Goal: Task Accomplishment & Management: Manage account settings

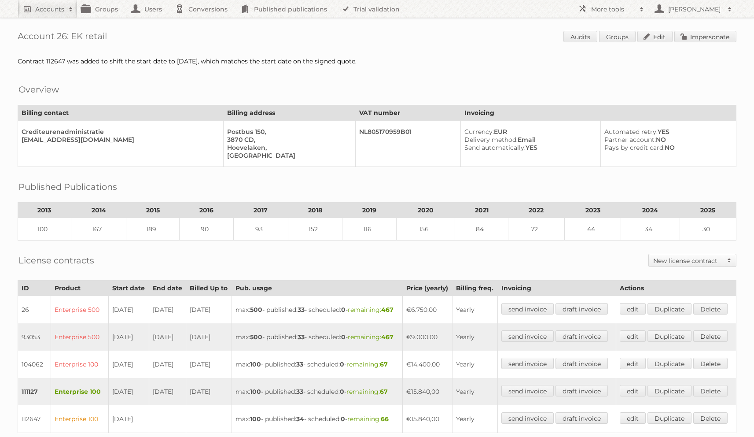
click at [108, 60] on div "Contract 112647 was added to shift the start date to [DATE], which matches the …" at bounding box center [377, 61] width 719 height 8
click at [108, 60] on div "Contract 112647 was added to shift the start date to Nov 1, which matches the s…" at bounding box center [377, 61] width 719 height 8
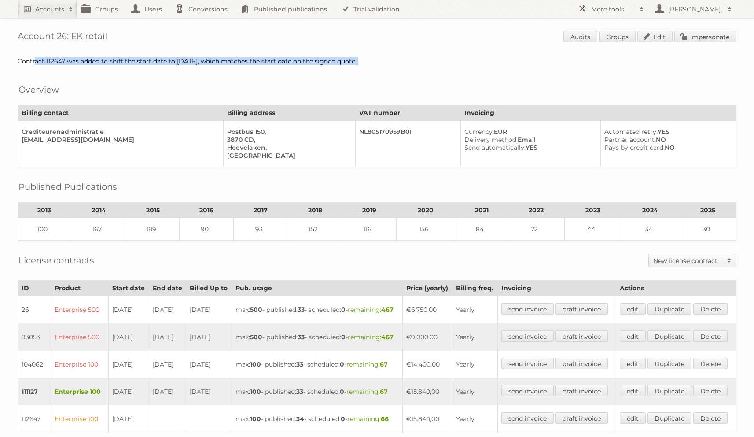
click at [108, 60] on div "Contract 112647 was added to shift the start date to Nov 1, which matches the s…" at bounding box center [377, 61] width 719 height 8
copy div "Contract 112647 was added to shift the start date to Nov 1, which matches the s…"
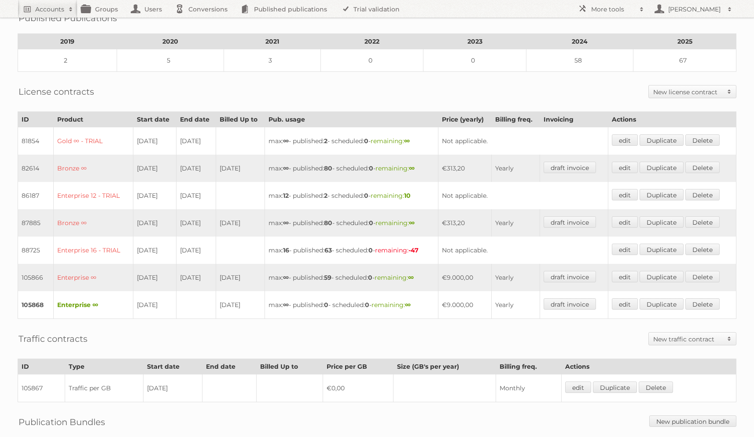
scroll to position [160, 0]
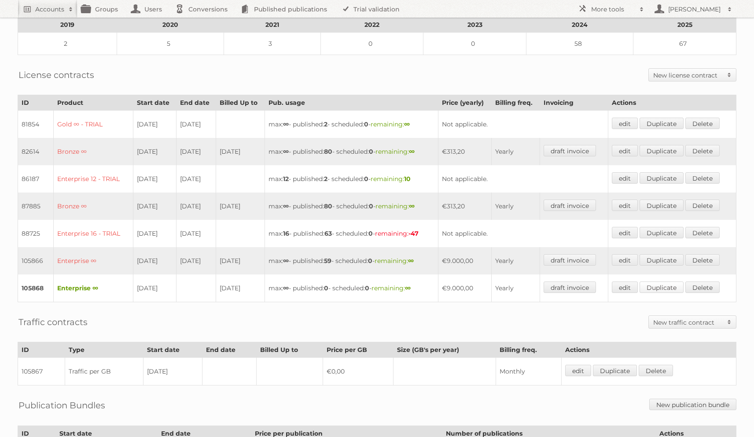
click at [677, 284] on link "Duplicate" at bounding box center [661, 286] width 44 height 11
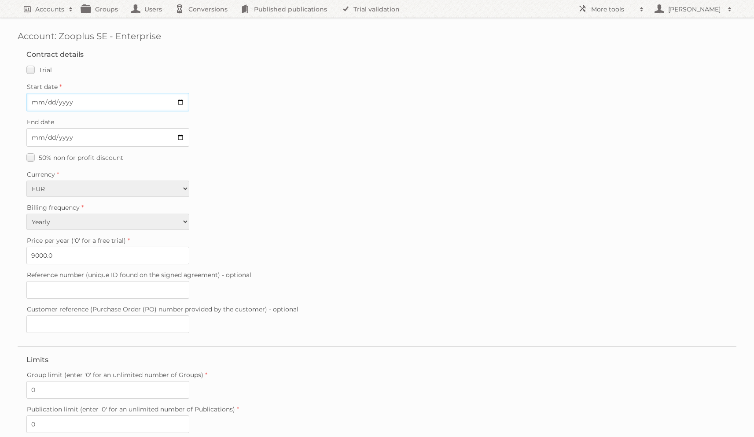
click at [32, 98] on input "Start date" at bounding box center [107, 102] width 163 height 18
click at [47, 99] on input "Start date" at bounding box center [107, 102] width 163 height 18
type input "2025-10-01"
click at [39, 249] on input "9000.0" at bounding box center [107, 255] width 163 height 18
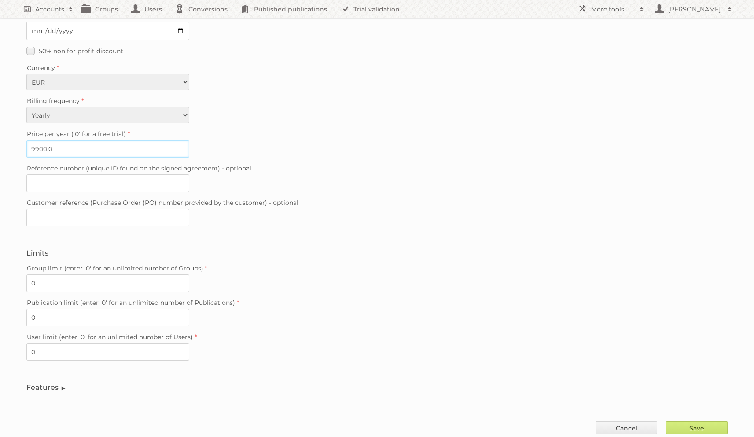
scroll to position [124, 0]
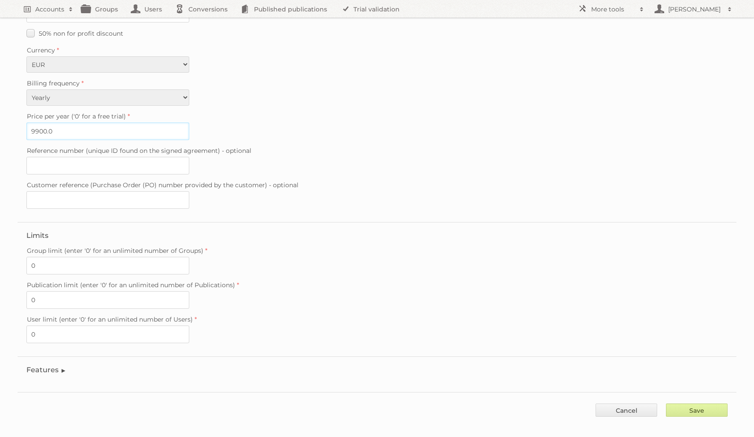
type input "9900.0"
click at [678, 406] on input "Save" at bounding box center [697, 409] width 62 height 13
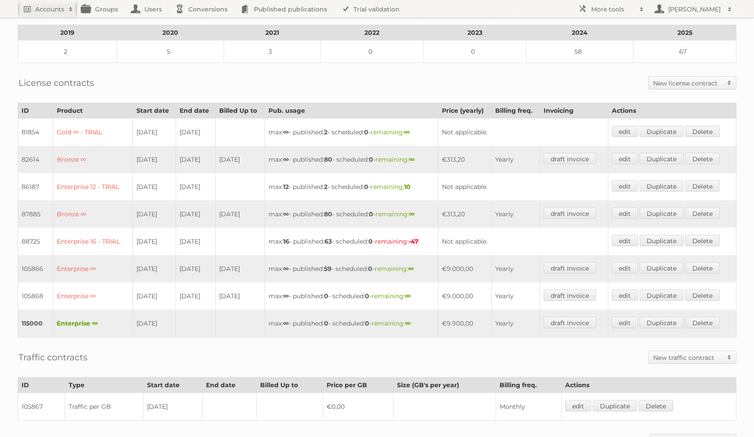
scroll to position [274, 0]
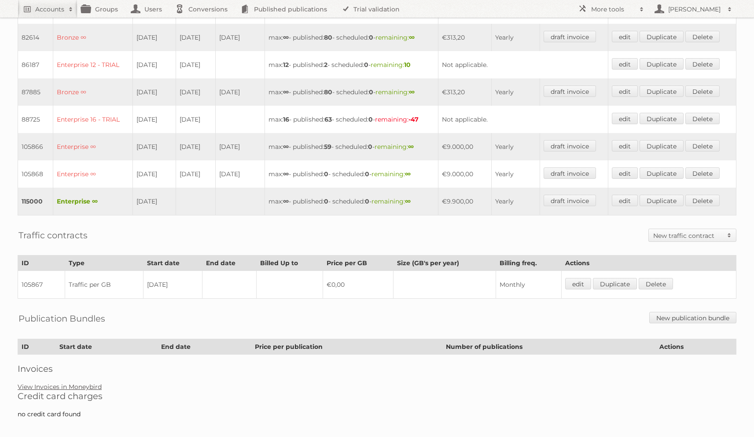
click at [80, 382] on link "View Invoices in Moneybird" at bounding box center [60, 386] width 84 height 8
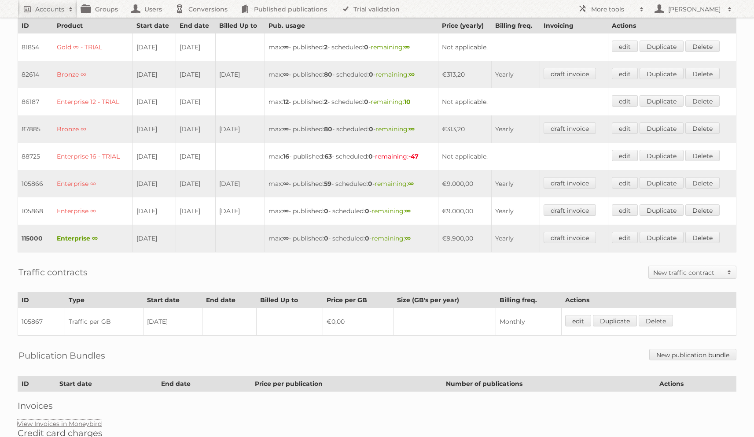
scroll to position [225, 0]
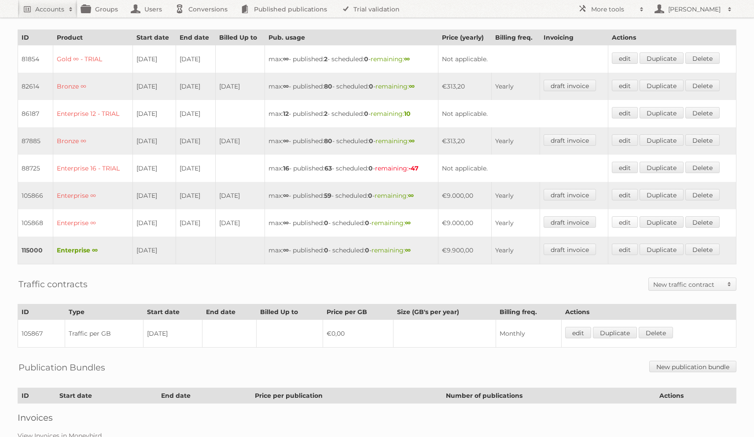
click at [623, 216] on link "edit" at bounding box center [625, 221] width 26 height 11
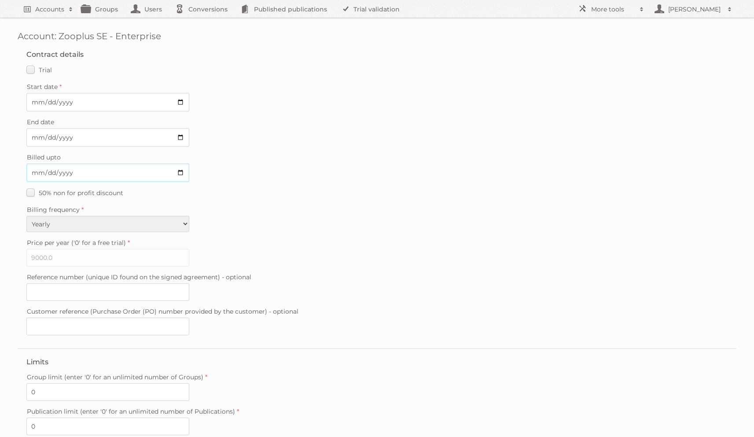
click at [61, 166] on input "2026-09-30" at bounding box center [107, 172] width 163 height 18
type input "2025-09-30"
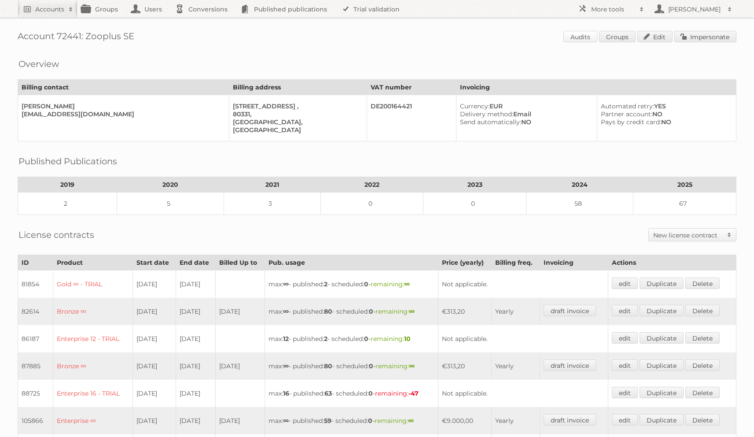
click at [569, 33] on link "Audits" at bounding box center [580, 36] width 34 height 11
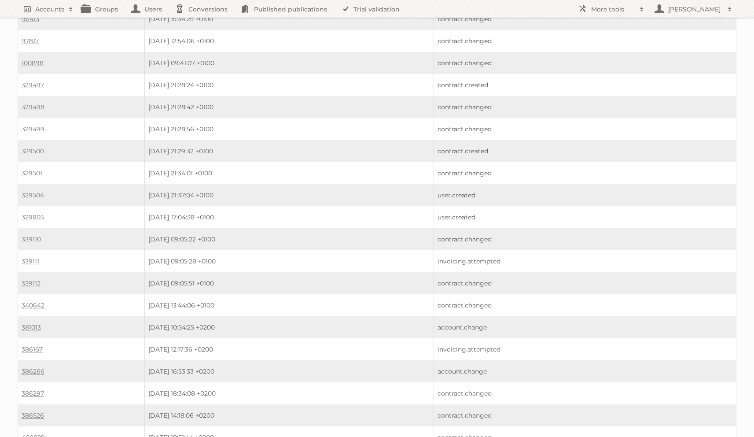
scroll to position [333, 0]
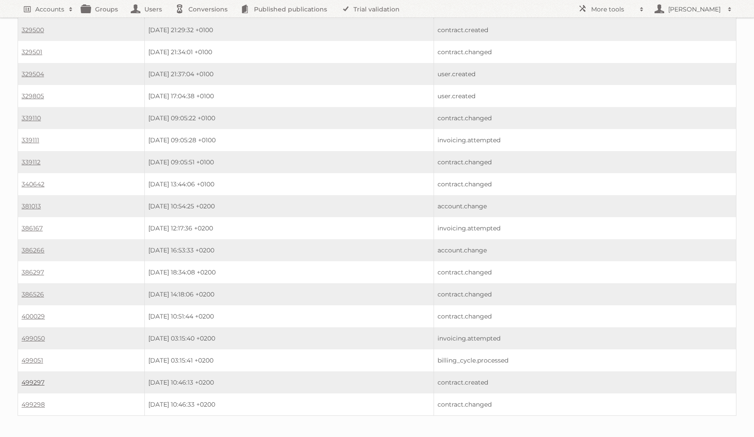
click at [26, 378] on link "499297" at bounding box center [33, 382] width 23 height 8
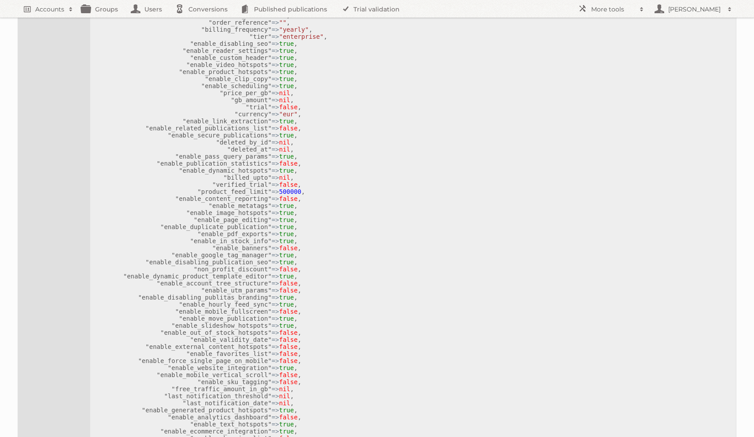
scroll to position [481, 0]
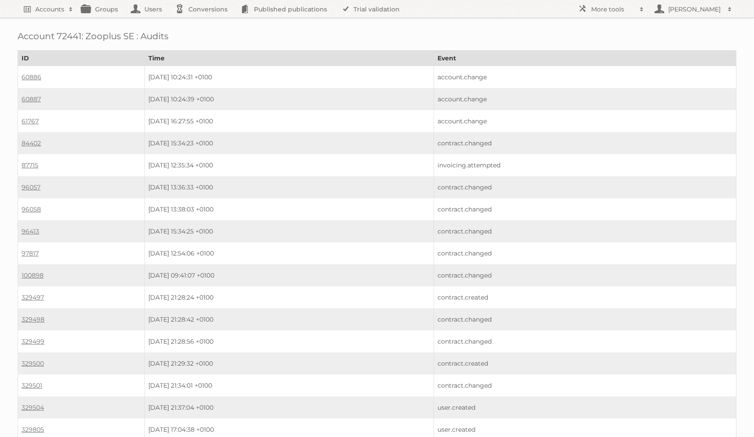
scroll to position [333, 0]
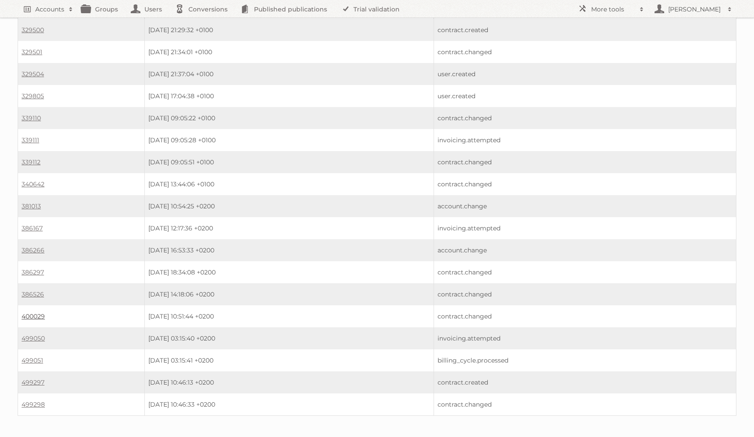
click at [34, 312] on link "400029" at bounding box center [33, 316] width 23 height 8
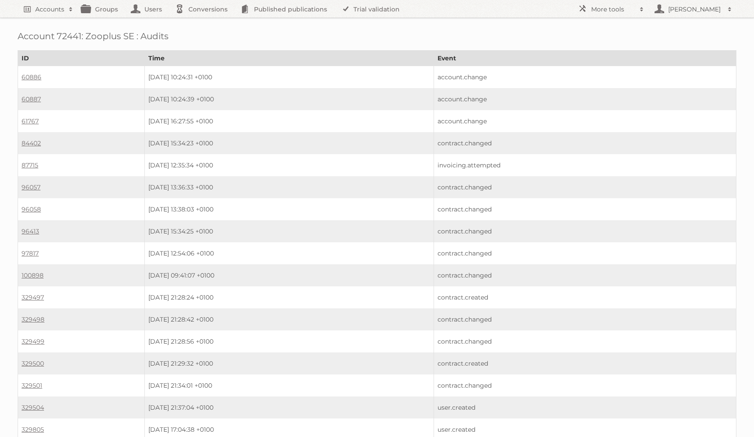
scroll to position [333, 0]
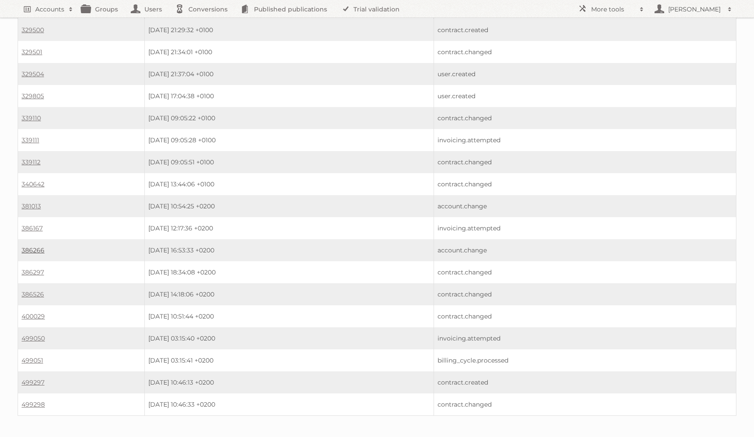
click at [44, 246] on link "386266" at bounding box center [33, 250] width 23 height 8
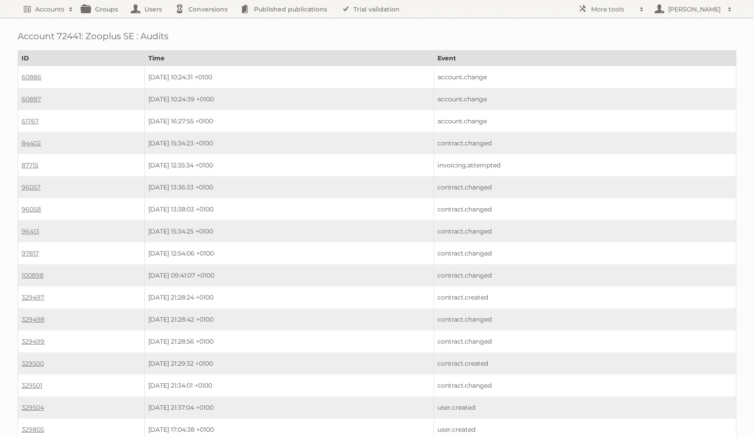
scroll to position [333, 0]
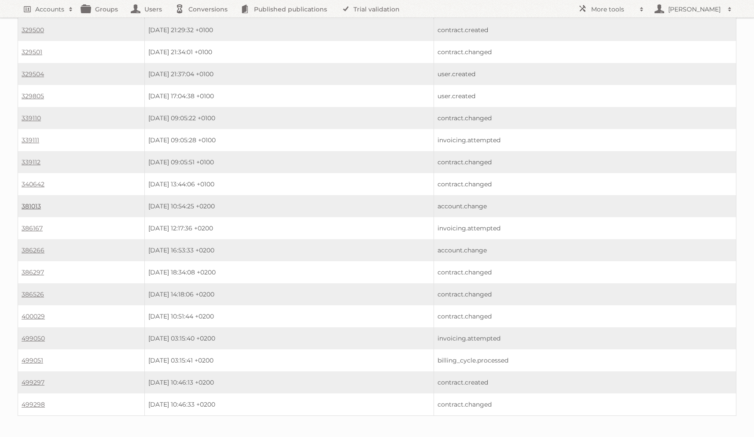
click at [37, 202] on link "381013" at bounding box center [31, 206] width 19 height 8
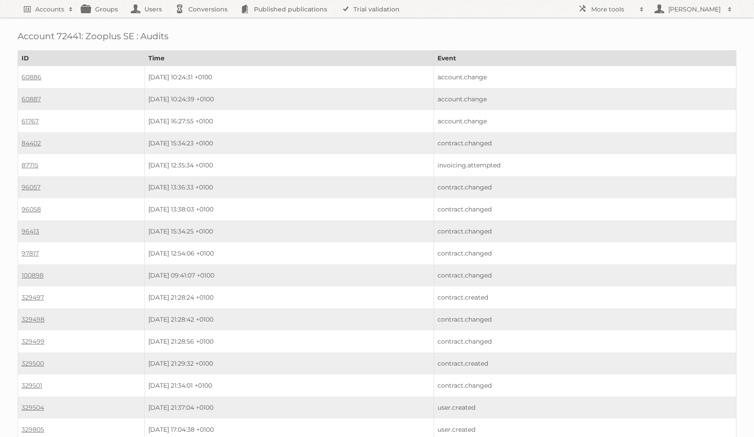
scroll to position [333, 0]
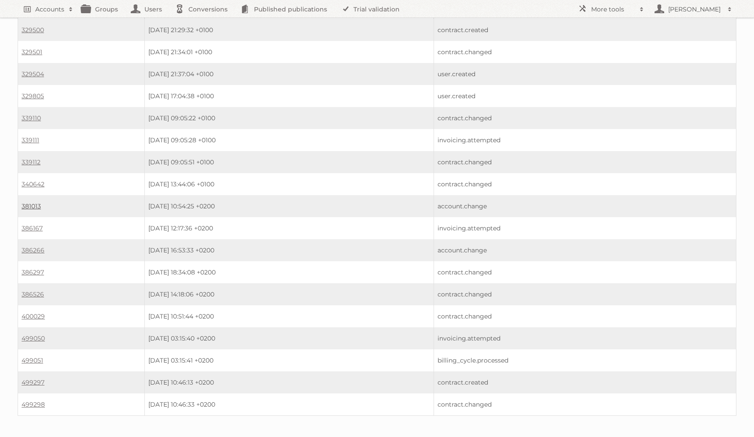
click at [33, 202] on link "381013" at bounding box center [31, 206] width 19 height 8
